Goal: Task Accomplishment & Management: Use online tool/utility

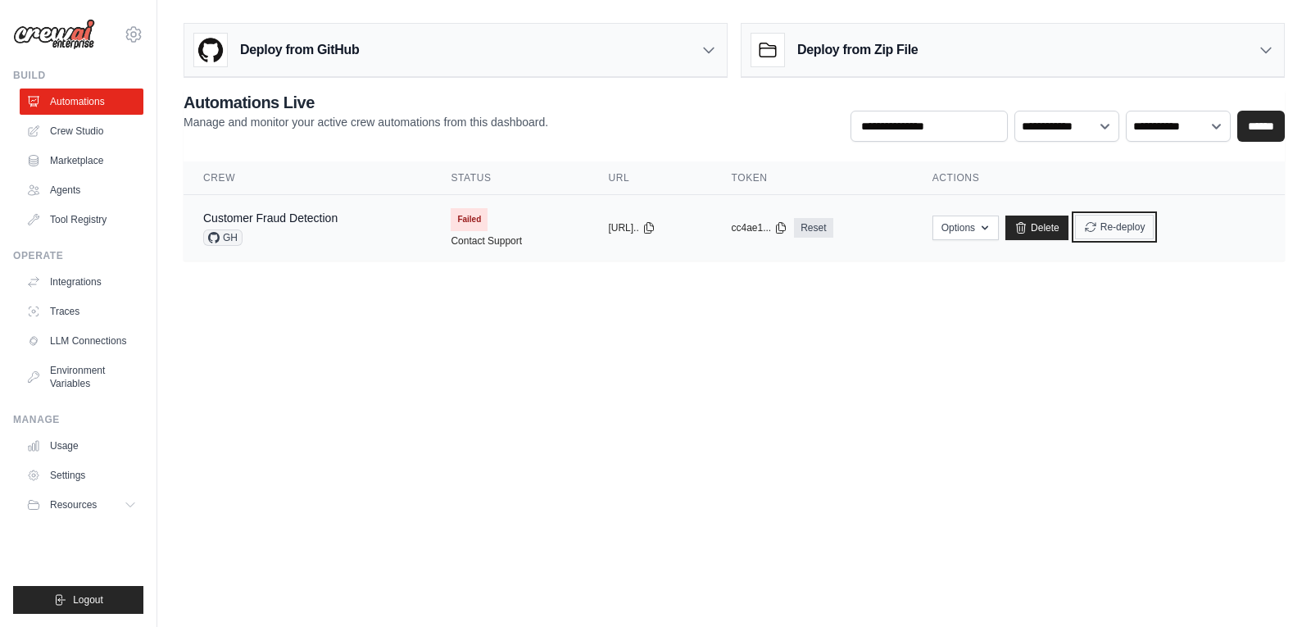
click at [1150, 234] on button "Re-deploy" at bounding box center [1114, 227] width 79 height 25
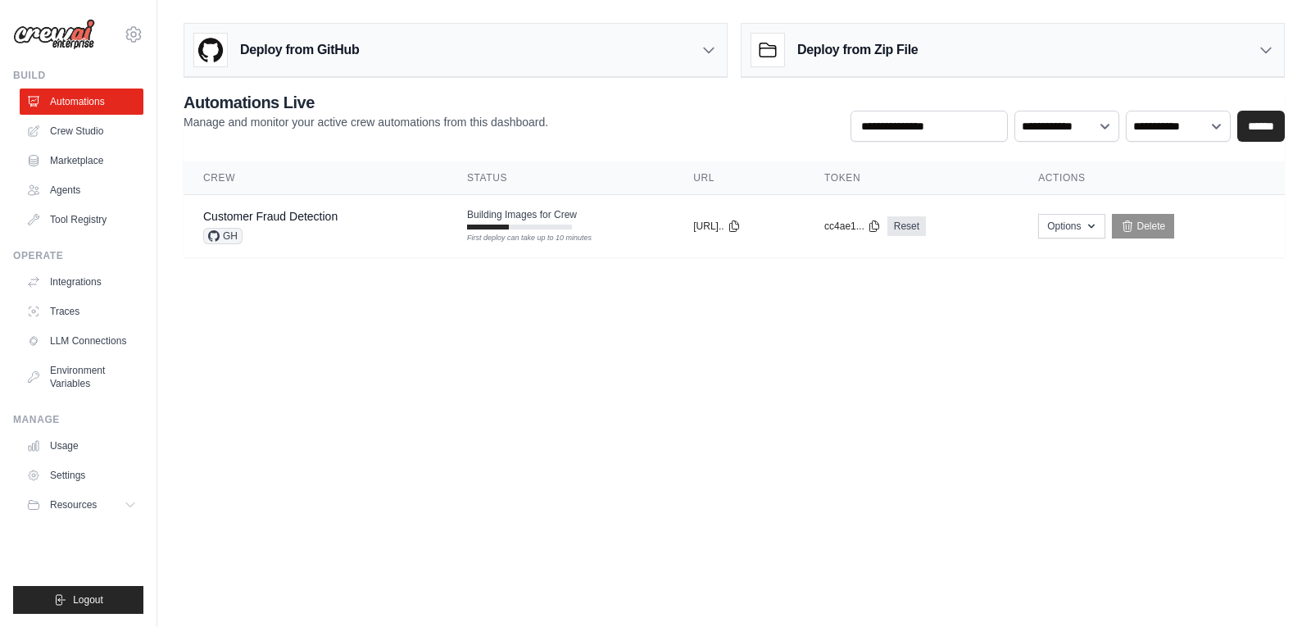
click at [627, 352] on body "[EMAIL_ADDRESS] Settings Build Automations Crew Studio" at bounding box center [655, 313] width 1311 height 627
click at [473, 426] on body "[EMAIL_ADDRESS] Settings Build Automations Crew Studio" at bounding box center [655, 313] width 1311 height 627
drag, startPoint x: 467, startPoint y: 428, endPoint x: 227, endPoint y: 540, distance: 265.1
click at [227, 540] on body "[EMAIL_ADDRESS] Settings Build Automations Crew Studio" at bounding box center [655, 313] width 1311 height 627
